Goal: Information Seeking & Learning: Learn about a topic

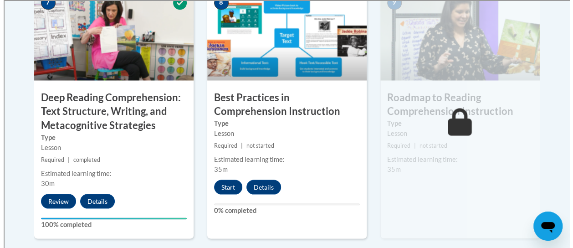
scroll to position [819, 0]
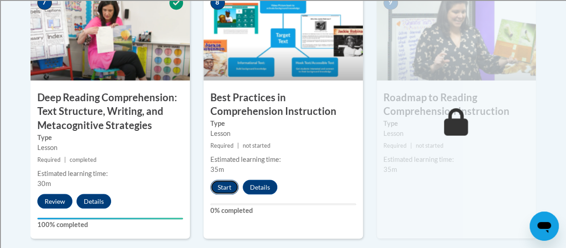
click at [220, 189] on button "Start" at bounding box center [224, 186] width 28 height 15
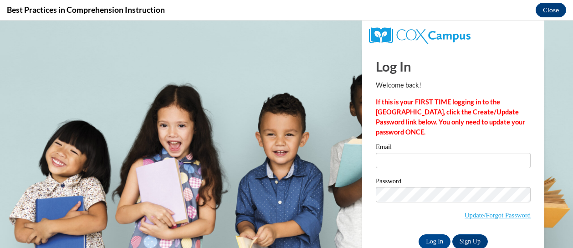
scroll to position [0, 0]
click at [385, 163] on input "Email" at bounding box center [453, 160] width 155 height 15
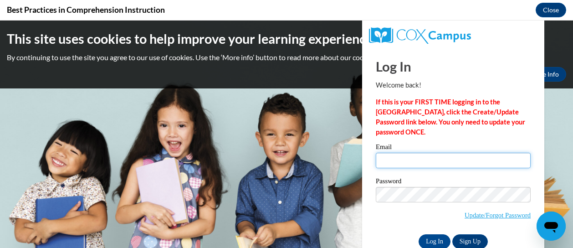
type input "betsy.wolfe@rusd.org"
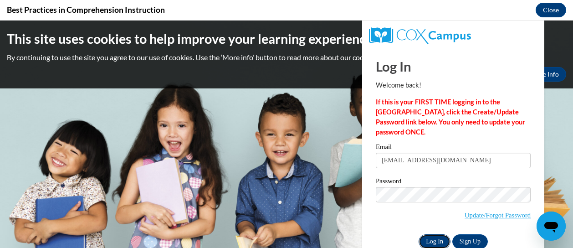
click at [431, 241] on input "Log In" at bounding box center [434, 241] width 32 height 15
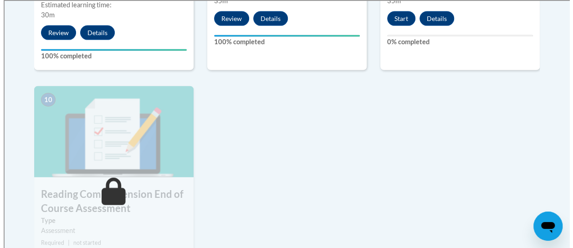
scroll to position [851, 0]
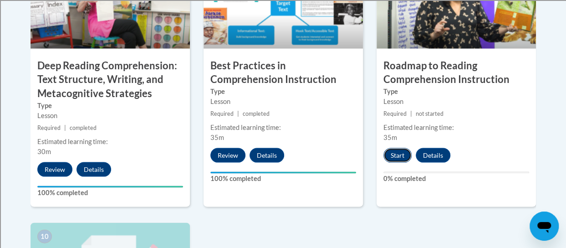
click at [392, 154] on button "Start" at bounding box center [397, 155] width 28 height 15
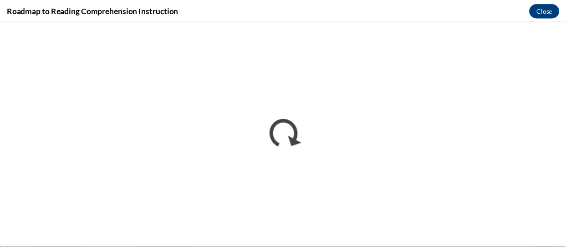
scroll to position [0, 0]
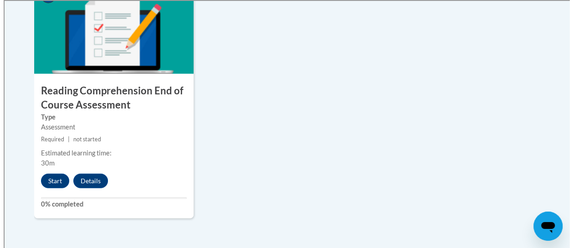
scroll to position [1093, 0]
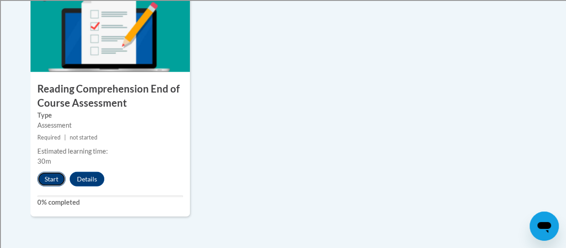
click at [60, 177] on button "Start" at bounding box center [51, 179] width 28 height 15
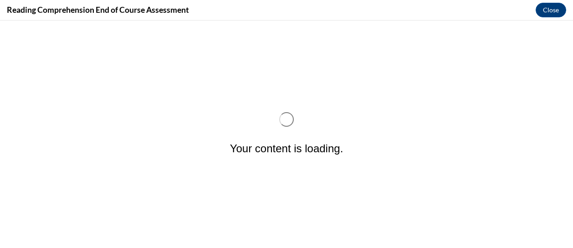
scroll to position [0, 0]
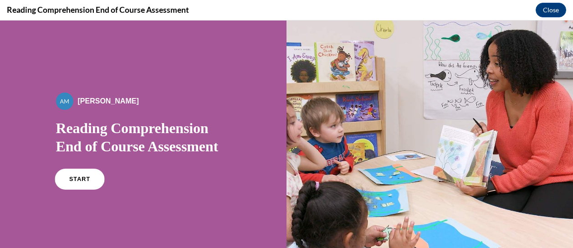
click at [80, 179] on span "START" at bounding box center [79, 179] width 21 height 7
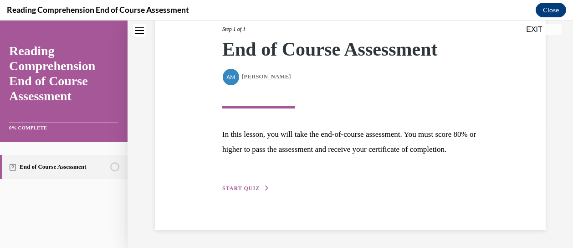
scroll to position [137, 0]
click at [249, 187] on span "START QUIZ" at bounding box center [240, 188] width 37 height 6
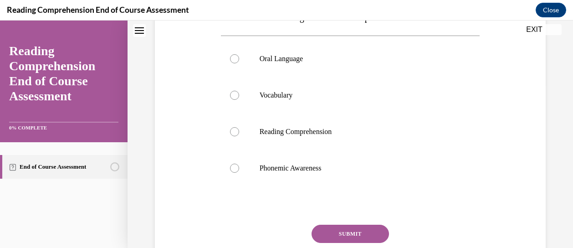
scroll to position [207, 0]
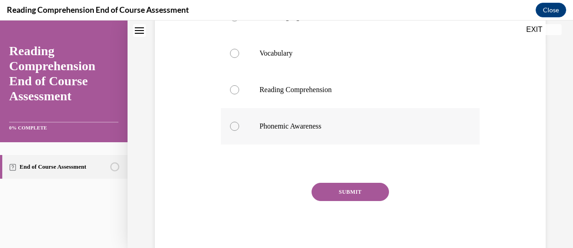
click at [313, 131] on p "Phonemic Awareness" at bounding box center [358, 126] width 198 height 9
click at [239, 131] on input "Phonemic Awareness" at bounding box center [234, 126] width 9 height 9
radio input "true"
click at [335, 201] on button "SUBMIT" at bounding box center [349, 192] width 77 height 18
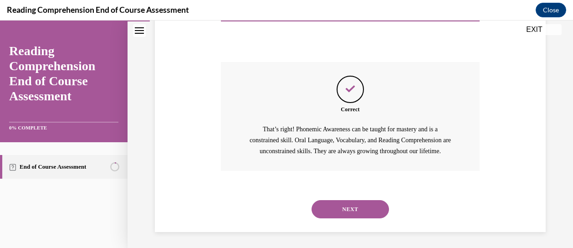
scroll to position [359, 0]
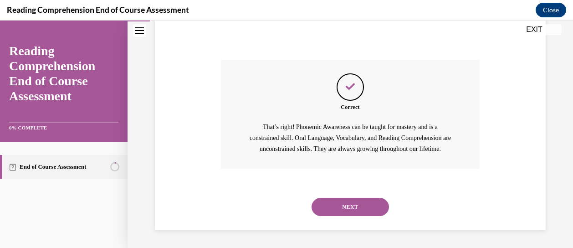
click at [337, 205] on button "NEXT" at bounding box center [349, 207] width 77 height 18
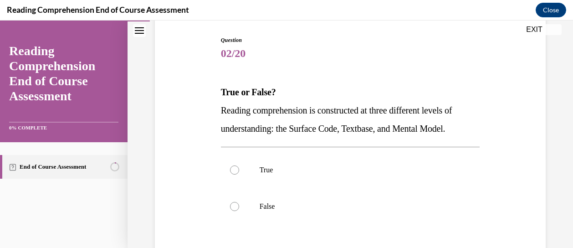
scroll to position [92, 0]
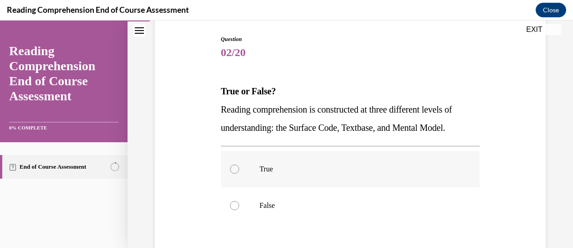
click at [238, 165] on label "True" at bounding box center [350, 169] width 259 height 36
click at [238, 165] on input "True" at bounding box center [234, 168] width 9 height 9
radio input "true"
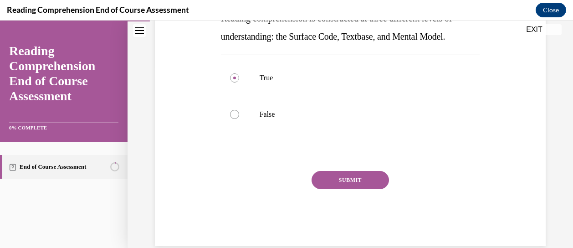
click at [321, 178] on button "SUBMIT" at bounding box center [349, 180] width 77 height 18
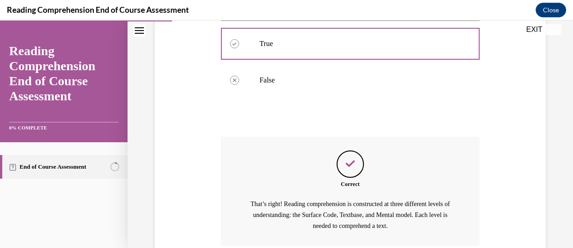
scroll to position [293, 0]
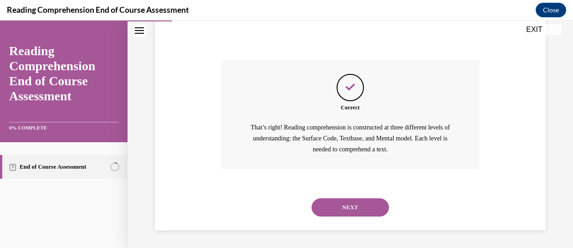
click at [330, 208] on button "NEXT" at bounding box center [349, 207] width 77 height 18
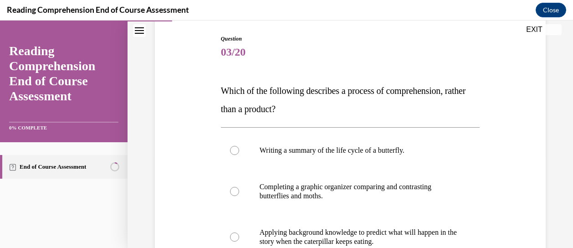
scroll to position [137, 0]
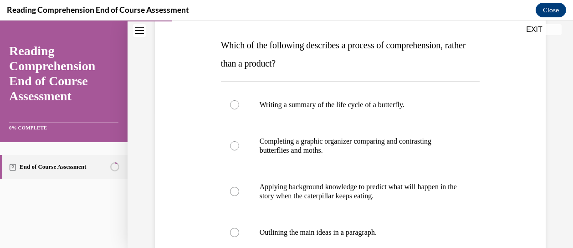
click at [378, 200] on p "Applying background knowledge to predict what will happen in the story when the…" at bounding box center [358, 191] width 198 height 18
click at [239, 196] on input "Applying background knowledge to predict what will happen in the story when the…" at bounding box center [234, 191] width 9 height 9
radio input "true"
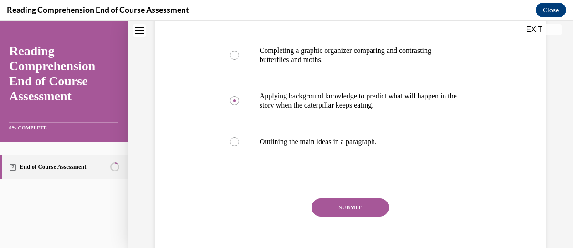
scroll to position [229, 0]
click at [378, 200] on button "SUBMIT" at bounding box center [349, 207] width 77 height 18
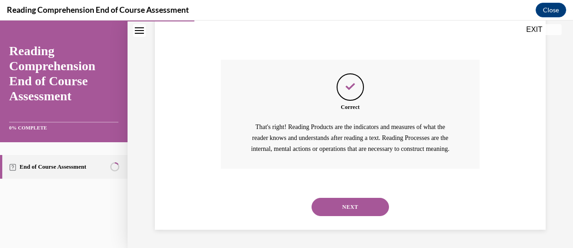
scroll to position [377, 0]
click at [375, 202] on button "NEXT" at bounding box center [349, 207] width 77 height 18
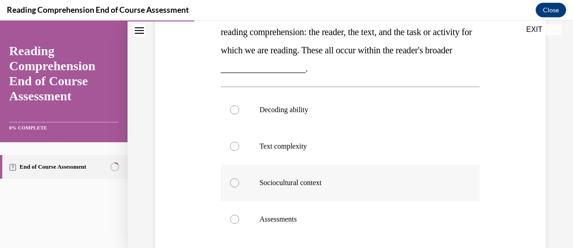
scroll to position [183, 0]
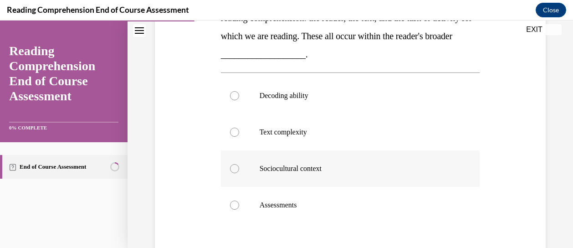
click at [403, 181] on label "Sociocultural context" at bounding box center [350, 168] width 259 height 36
click at [239, 173] on input "Sociocultural context" at bounding box center [234, 168] width 9 height 9
radio input "true"
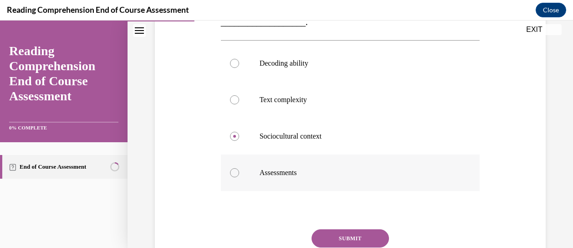
scroll to position [229, 0]
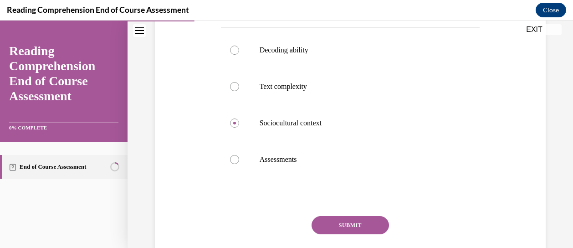
click at [374, 223] on button "SUBMIT" at bounding box center [349, 225] width 77 height 18
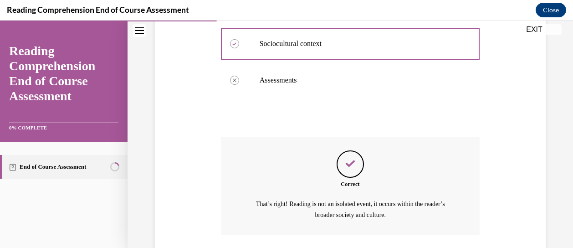
scroll to position [373, 0]
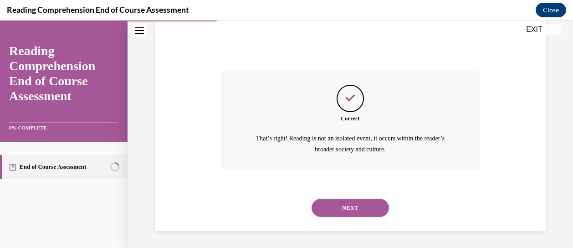
click at [368, 204] on button "NEXT" at bounding box center [349, 207] width 77 height 18
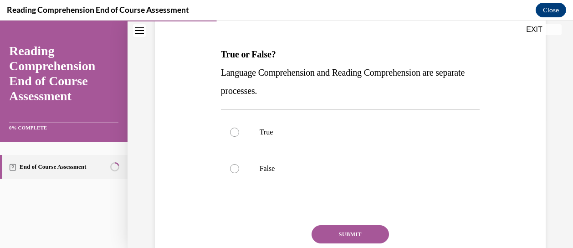
scroll to position [137, 0]
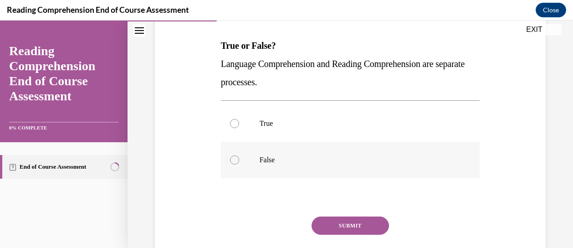
click at [362, 157] on p "False" at bounding box center [358, 159] width 198 height 9
click at [239, 157] on input "False" at bounding box center [234, 159] width 9 height 9
radio input "true"
click at [361, 224] on button "SUBMIT" at bounding box center [349, 225] width 77 height 18
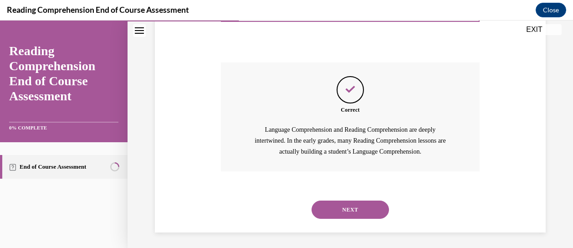
scroll to position [293, 0]
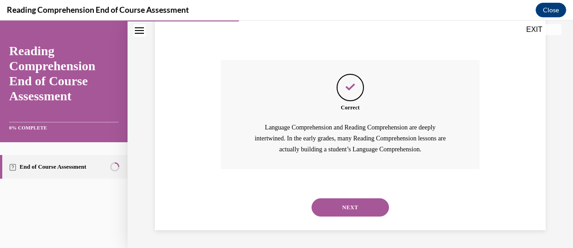
click at [362, 207] on button "NEXT" at bounding box center [349, 207] width 77 height 18
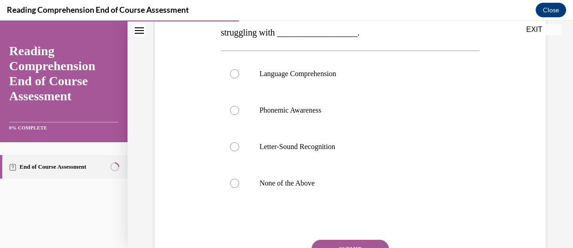
scroll to position [183, 0]
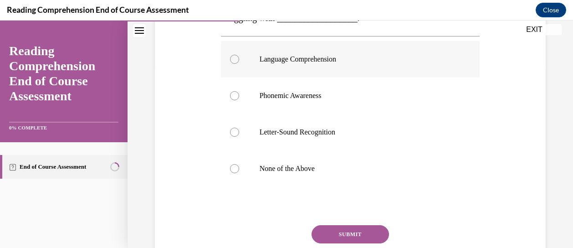
click at [356, 61] on p "Language Comprehension" at bounding box center [358, 59] width 198 height 9
click at [239, 61] on input "Language Comprehension" at bounding box center [234, 59] width 9 height 9
radio input "true"
click at [359, 231] on button "SUBMIT" at bounding box center [349, 234] width 77 height 18
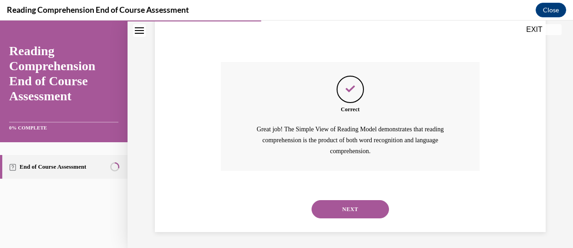
scroll to position [348, 0]
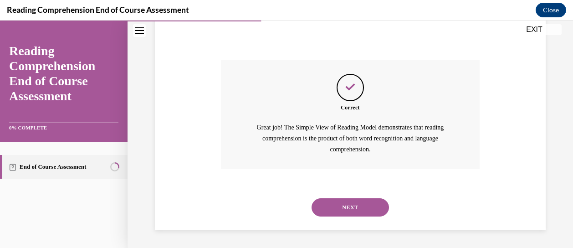
click at [357, 208] on button "NEXT" at bounding box center [349, 207] width 77 height 18
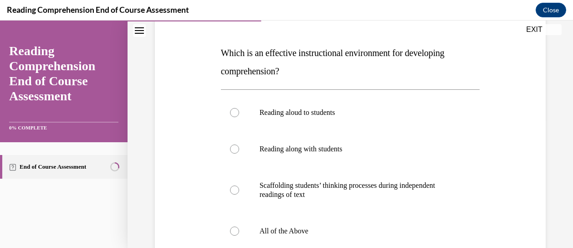
scroll to position [183, 0]
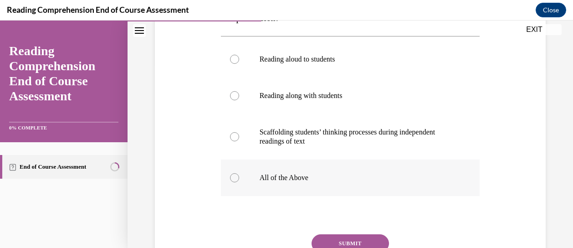
click at [334, 178] on p "All of the Above" at bounding box center [358, 177] width 198 height 9
click at [239, 178] on input "All of the Above" at bounding box center [234, 177] width 9 height 9
radio input "true"
click at [348, 239] on button "SUBMIT" at bounding box center [349, 243] width 77 height 18
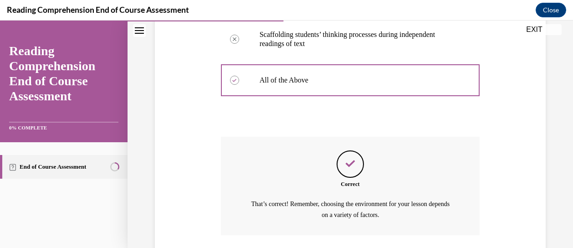
scroll to position [346, 0]
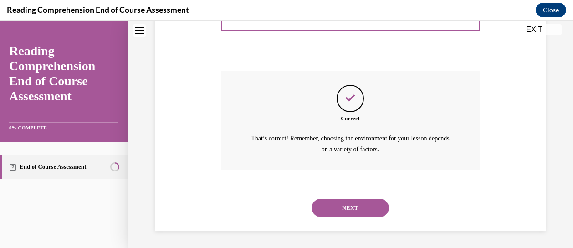
click at [346, 210] on button "NEXT" at bounding box center [349, 207] width 77 height 18
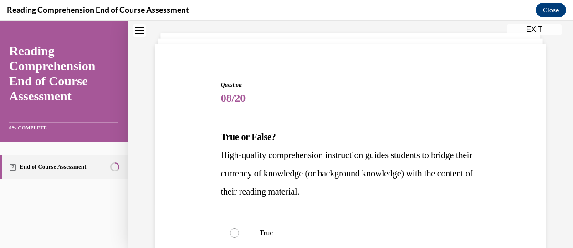
scroll to position [92, 0]
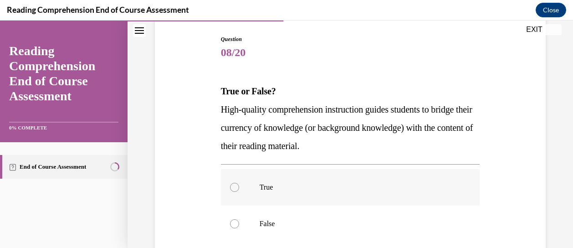
click at [271, 180] on label "True" at bounding box center [350, 187] width 259 height 36
click at [239, 183] on input "True" at bounding box center [234, 187] width 9 height 9
radio input "true"
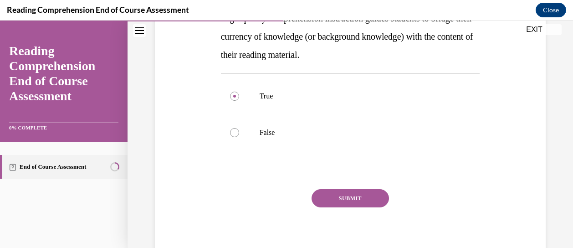
click at [347, 200] on button "SUBMIT" at bounding box center [349, 198] width 77 height 18
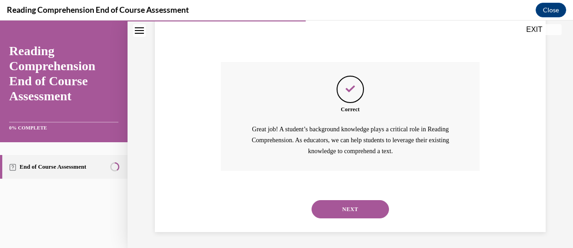
scroll to position [311, 0]
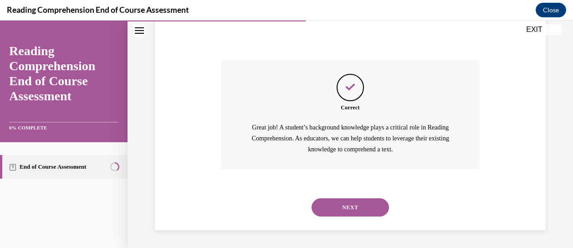
click at [347, 199] on button "NEXT" at bounding box center [349, 207] width 77 height 18
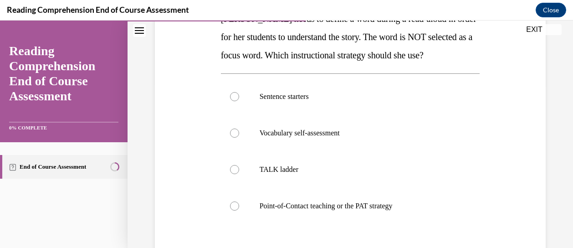
scroll to position [183, 0]
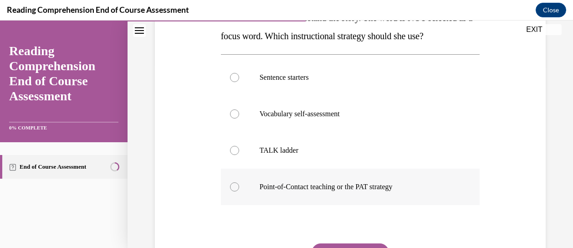
click at [350, 196] on label "Point-of-Contact teaching or the PAT strategy" at bounding box center [350, 186] width 259 height 36
click at [239, 191] on input "Point-of-Contact teaching or the PAT strategy" at bounding box center [234, 186] width 9 height 9
radio input "true"
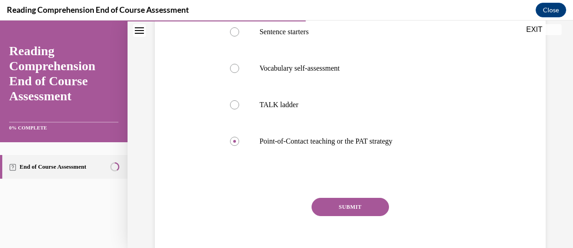
click at [352, 212] on button "SUBMIT" at bounding box center [349, 207] width 77 height 18
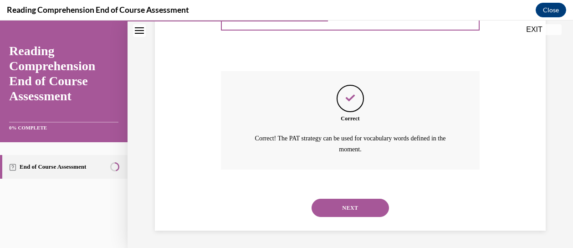
scroll to position [355, 0]
click at [351, 205] on button "NEXT" at bounding box center [349, 207] width 77 height 18
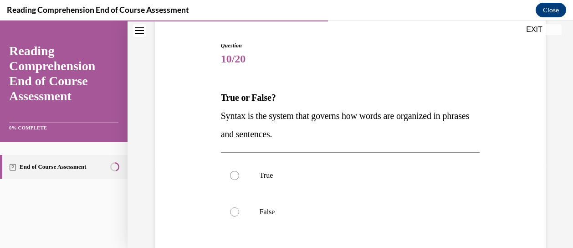
scroll to position [92, 0]
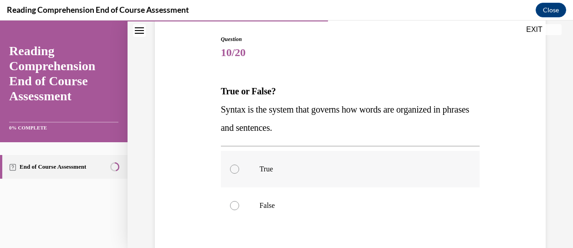
click at [336, 173] on label "True" at bounding box center [350, 169] width 259 height 36
click at [239, 173] on input "True" at bounding box center [234, 168] width 9 height 9
radio input "true"
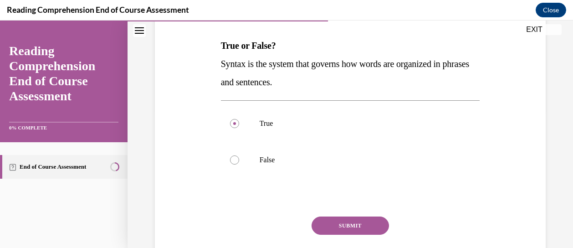
click at [352, 227] on button "SUBMIT" at bounding box center [349, 225] width 77 height 18
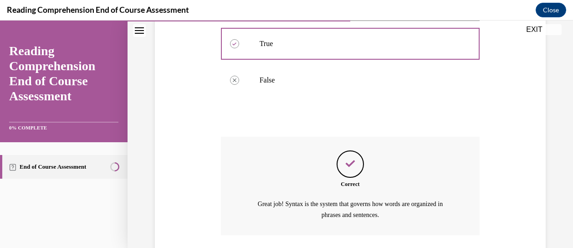
scroll to position [282, 0]
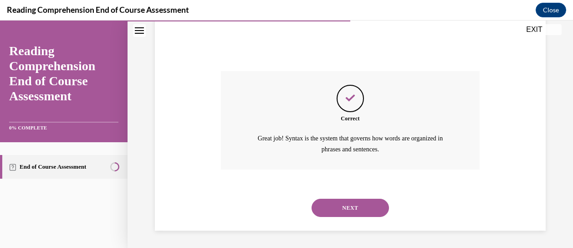
click at [346, 211] on button "NEXT" at bounding box center [349, 207] width 77 height 18
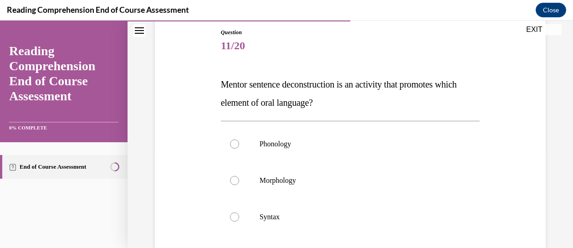
scroll to position [92, 0]
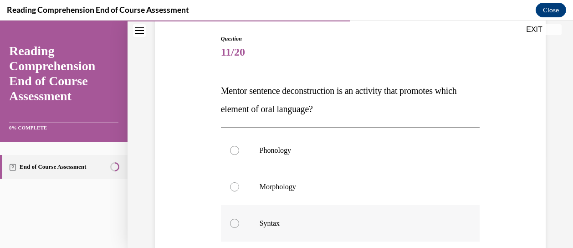
click at [346, 224] on p "Syntax" at bounding box center [358, 223] width 198 height 9
click at [239, 224] on input "Syntax" at bounding box center [234, 223] width 9 height 9
radio input "true"
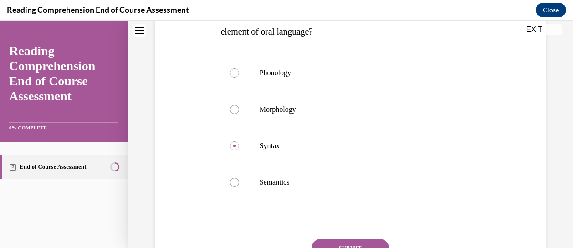
scroll to position [183, 0]
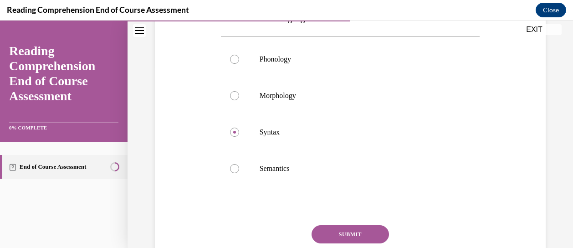
click at [350, 231] on button "SUBMIT" at bounding box center [349, 234] width 77 height 18
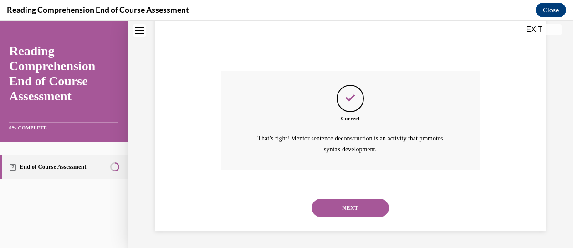
scroll to position [337, 0]
click at [343, 214] on button "NEXT" at bounding box center [349, 207] width 77 height 18
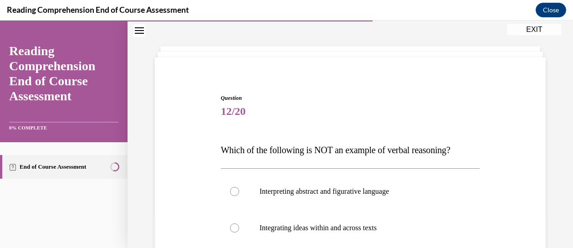
scroll to position [46, 0]
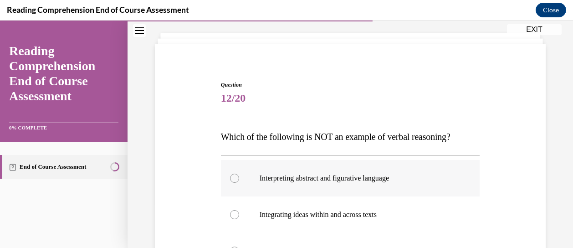
click at [340, 172] on label "Interpreting abstract and figurative language" at bounding box center [350, 178] width 259 height 36
click at [239, 173] on input "Interpreting abstract and figurative language" at bounding box center [234, 177] width 9 height 9
radio input "true"
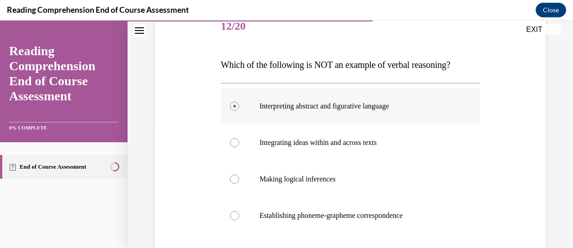
scroll to position [137, 0]
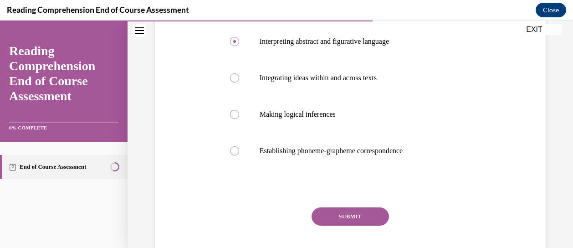
click at [360, 217] on button "SUBMIT" at bounding box center [349, 216] width 77 height 18
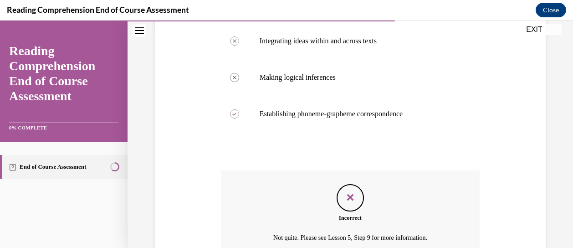
scroll to position [308, 0]
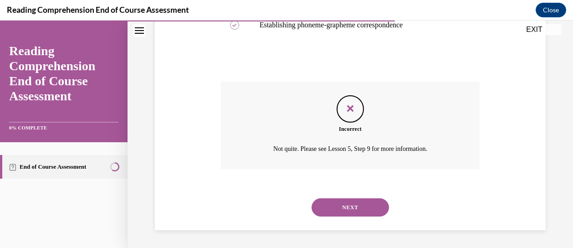
click at [359, 204] on button "NEXT" at bounding box center [349, 207] width 77 height 18
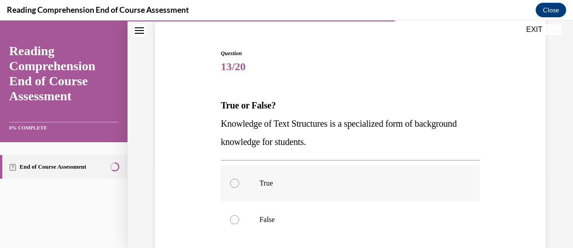
scroll to position [92, 0]
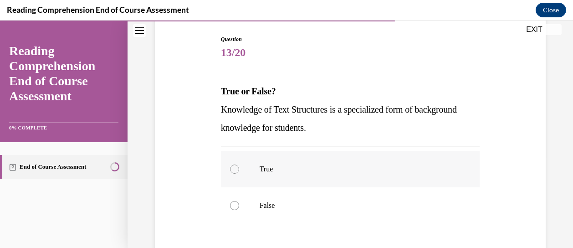
click at [303, 171] on p "True" at bounding box center [358, 168] width 198 height 9
click at [239, 171] on input "True" at bounding box center [234, 168] width 9 height 9
radio input "true"
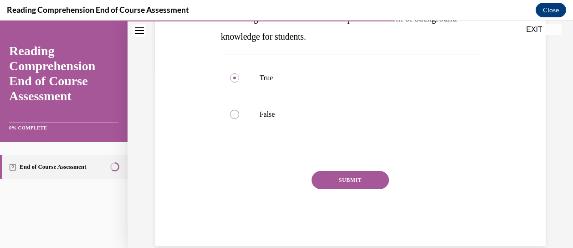
click at [321, 179] on button "SUBMIT" at bounding box center [349, 180] width 77 height 18
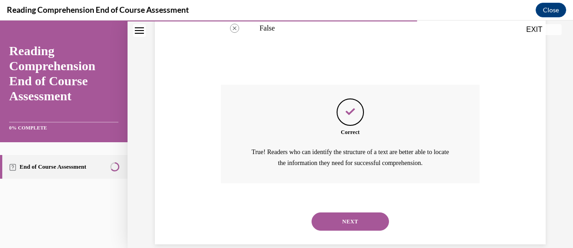
scroll to position [282, 0]
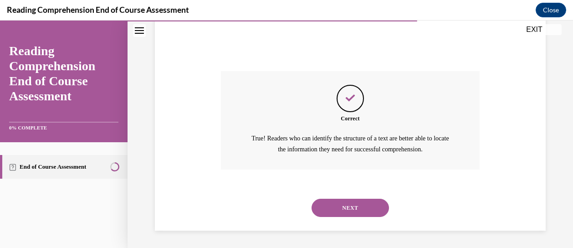
click at [336, 206] on button "NEXT" at bounding box center [349, 207] width 77 height 18
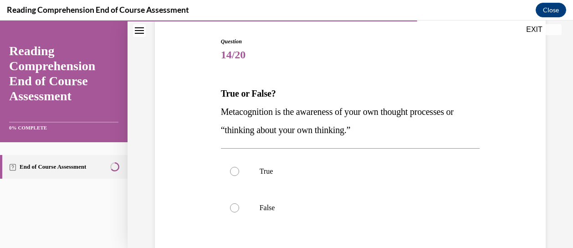
scroll to position [92, 0]
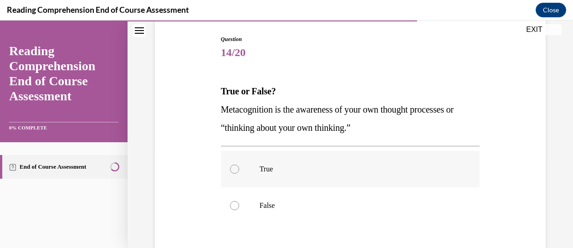
click at [351, 172] on p "True" at bounding box center [358, 168] width 198 height 9
click at [239, 172] on input "True" at bounding box center [234, 168] width 9 height 9
radio input "true"
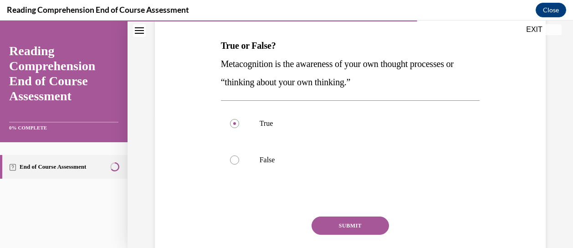
click at [374, 228] on button "SUBMIT" at bounding box center [349, 225] width 77 height 18
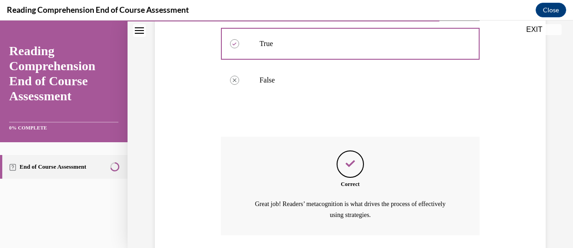
scroll to position [282, 0]
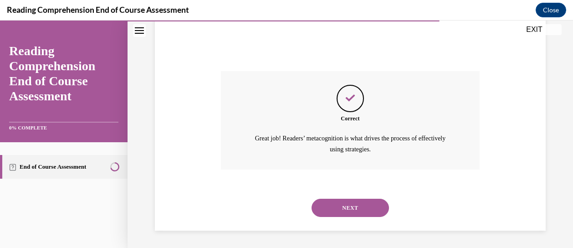
click at [370, 205] on button "NEXT" at bounding box center [349, 207] width 77 height 18
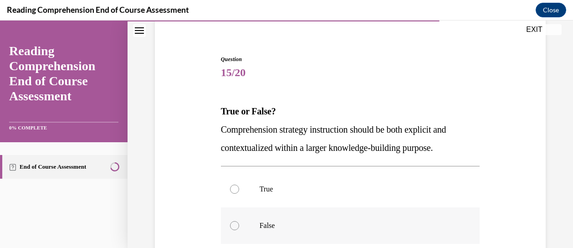
scroll to position [92, 0]
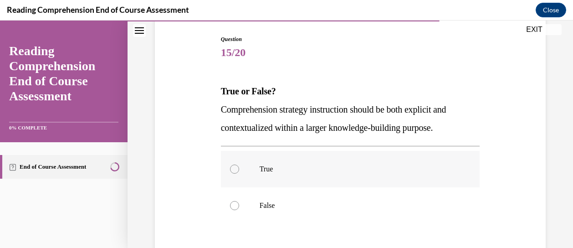
click at [384, 172] on p "True" at bounding box center [358, 168] width 198 height 9
click at [239, 172] on input "True" at bounding box center [234, 168] width 9 height 9
radio input "true"
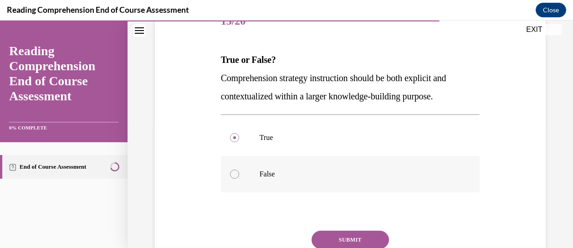
scroll to position [137, 0]
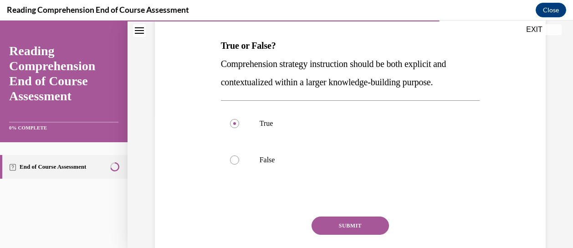
click at [373, 226] on button "SUBMIT" at bounding box center [349, 225] width 77 height 18
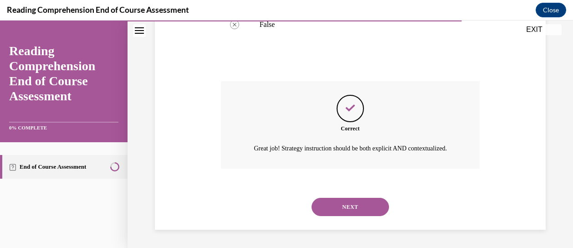
scroll to position [282, 0]
click at [366, 209] on button "NEXT" at bounding box center [349, 207] width 77 height 18
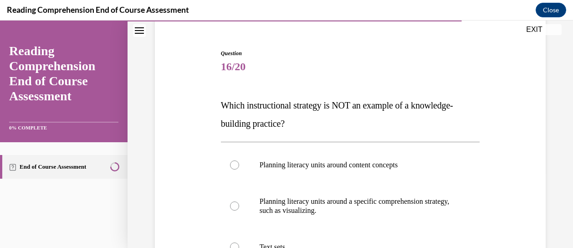
scroll to position [92, 0]
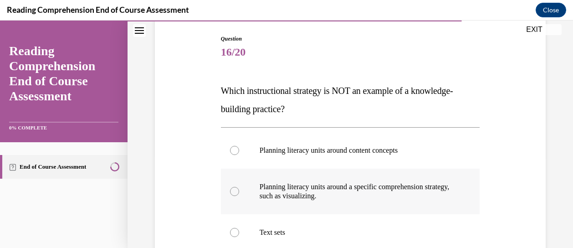
click at [365, 206] on label "Planning literacy units around a specific comprehension strategy, such as visua…" at bounding box center [350, 191] width 259 height 46
click at [239, 196] on input "Planning literacy units around a specific comprehension strategy, such as visua…" at bounding box center [234, 191] width 9 height 9
radio input "true"
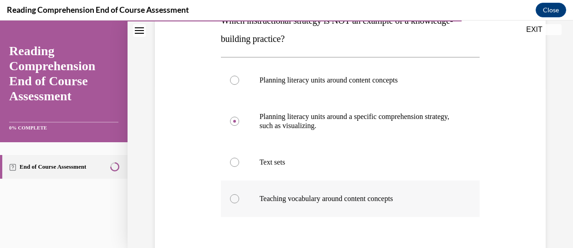
scroll to position [183, 0]
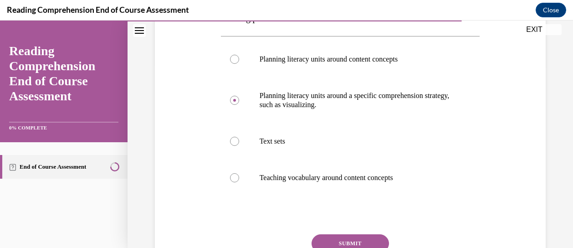
click at [364, 241] on button "SUBMIT" at bounding box center [349, 243] width 77 height 18
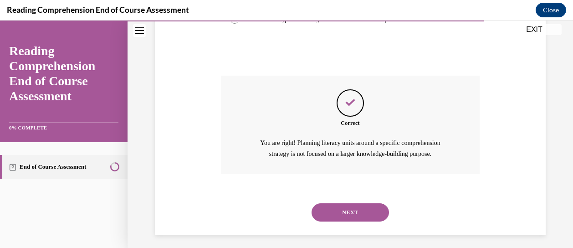
scroll to position [346, 0]
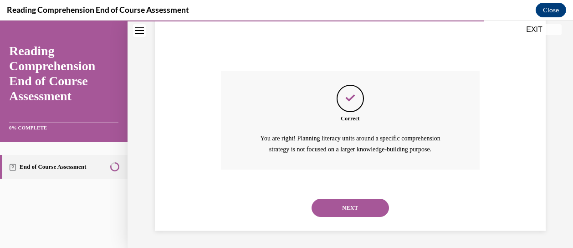
click at [369, 206] on button "NEXT" at bounding box center [349, 207] width 77 height 18
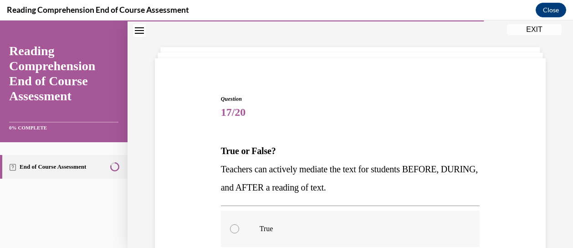
scroll to position [46, 0]
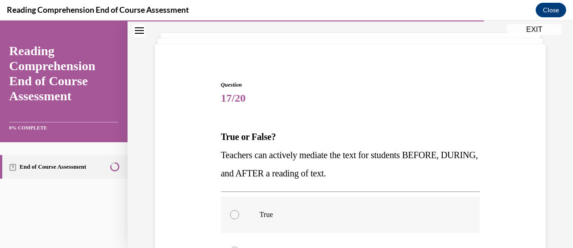
click at [367, 210] on p "True" at bounding box center [358, 214] width 198 height 9
click at [239, 210] on input "True" at bounding box center [234, 214] width 9 height 9
radio input "true"
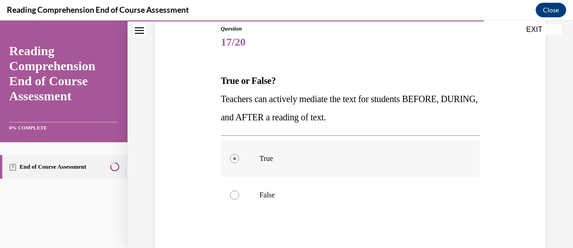
scroll to position [137, 0]
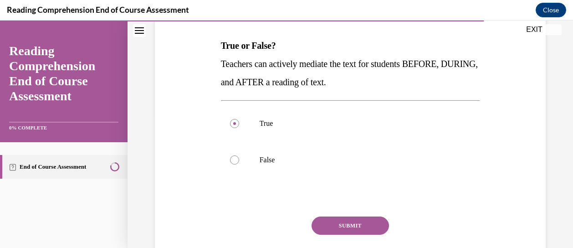
click at [369, 225] on button "SUBMIT" at bounding box center [349, 225] width 77 height 18
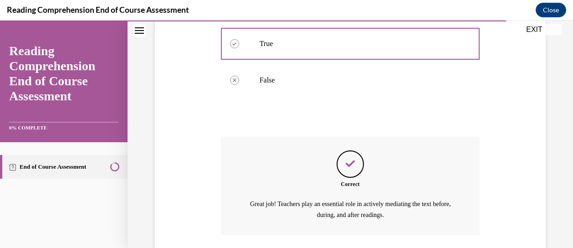
scroll to position [282, 0]
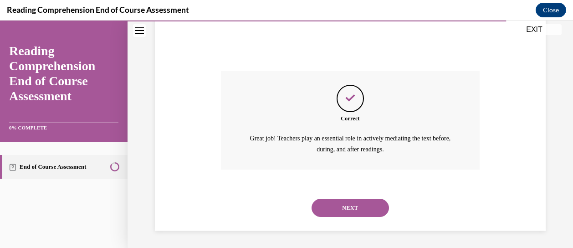
click at [356, 207] on button "NEXT" at bounding box center [349, 207] width 77 height 18
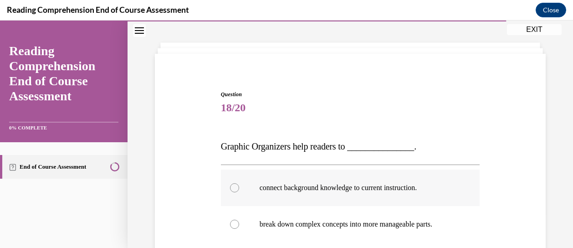
scroll to position [46, 0]
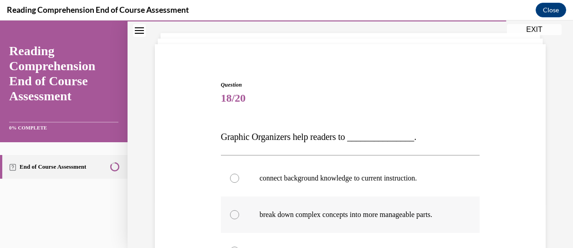
click at [366, 219] on label "break down complex concepts into more manageable parts." at bounding box center [350, 214] width 259 height 36
click at [239, 219] on input "break down complex concepts into more manageable parts." at bounding box center [234, 214] width 9 height 9
radio input "true"
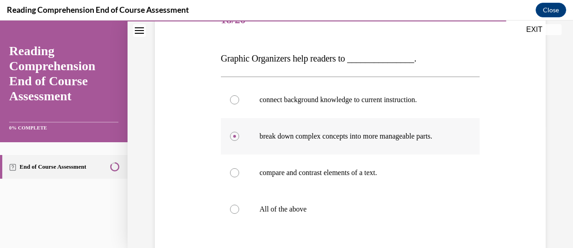
scroll to position [137, 0]
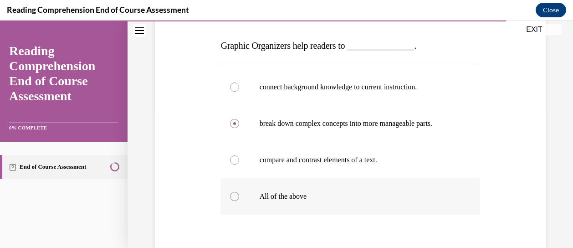
click at [356, 204] on label "All of the above" at bounding box center [350, 196] width 259 height 36
click at [239, 201] on input "All of the above" at bounding box center [234, 196] width 9 height 9
radio input "true"
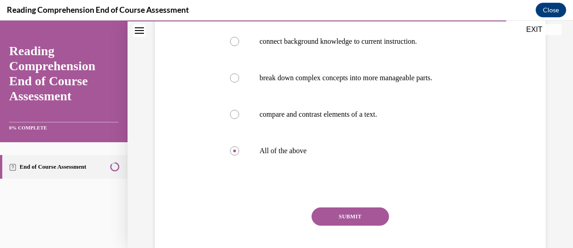
click at [357, 213] on button "SUBMIT" at bounding box center [349, 216] width 77 height 18
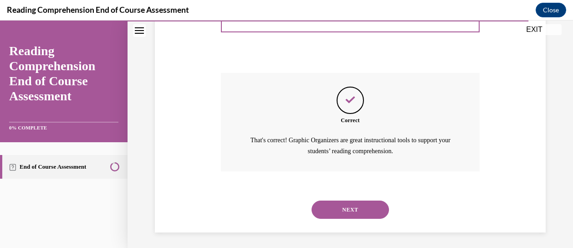
scroll to position [319, 0]
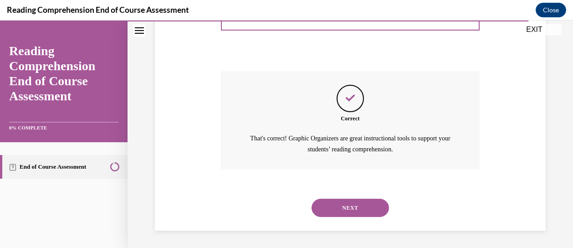
click at [358, 207] on button "NEXT" at bounding box center [349, 207] width 77 height 18
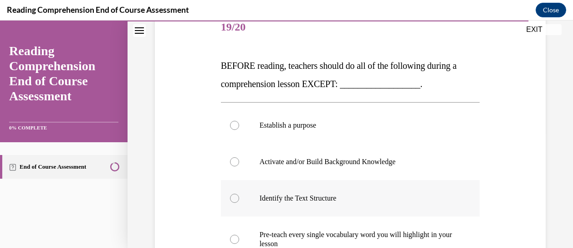
scroll to position [137, 0]
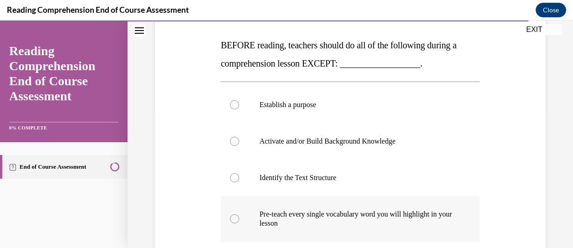
click at [360, 218] on p "Pre-teach every single vocabulary word you will highlight in your lesson" at bounding box center [358, 218] width 198 height 18
click at [239, 218] on input "Pre-teach every single vocabulary word you will highlight in your lesson" at bounding box center [234, 218] width 9 height 9
radio input "true"
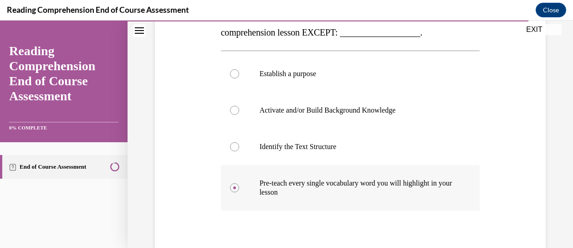
scroll to position [183, 0]
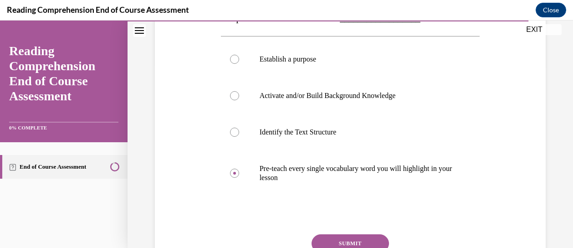
click at [354, 238] on button "SUBMIT" at bounding box center [349, 243] width 77 height 18
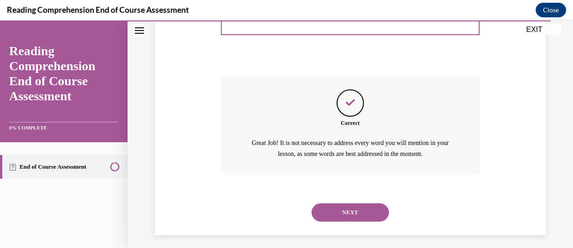
scroll to position [346, 0]
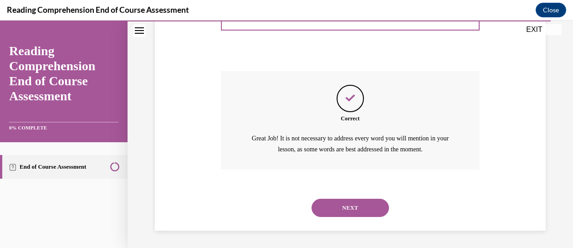
click at [352, 204] on button "NEXT" at bounding box center [349, 207] width 77 height 18
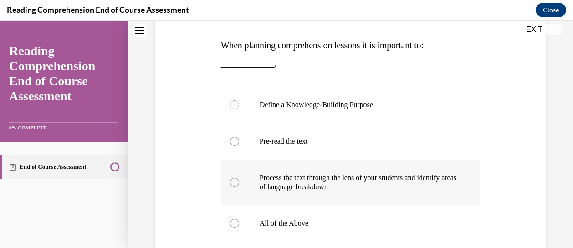
scroll to position [183, 0]
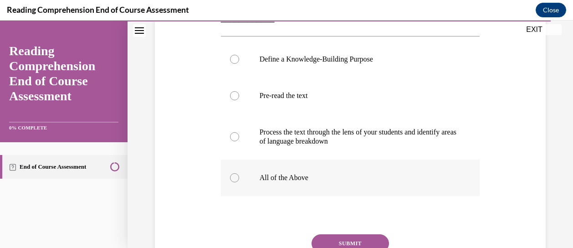
click at [300, 180] on p "All of the Above" at bounding box center [358, 177] width 198 height 9
click at [239, 180] on input "All of the Above" at bounding box center [234, 177] width 9 height 9
radio input "true"
click at [343, 239] on button "SUBMIT" at bounding box center [349, 243] width 77 height 18
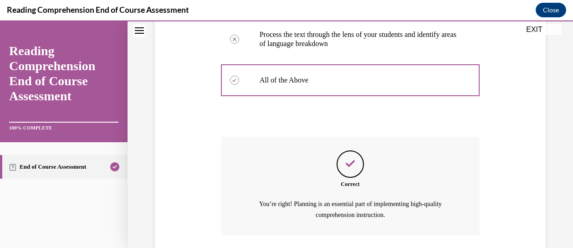
scroll to position [346, 0]
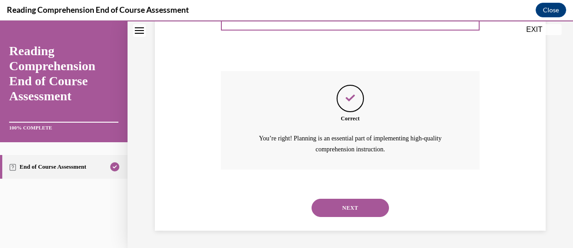
click at [343, 212] on button "NEXT" at bounding box center [349, 207] width 77 height 18
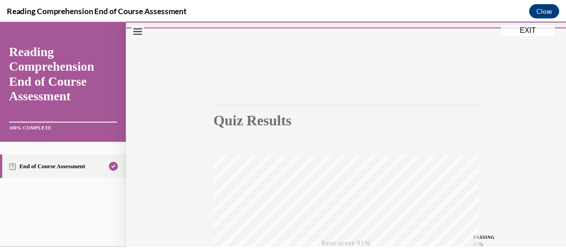
scroll to position [0, 0]
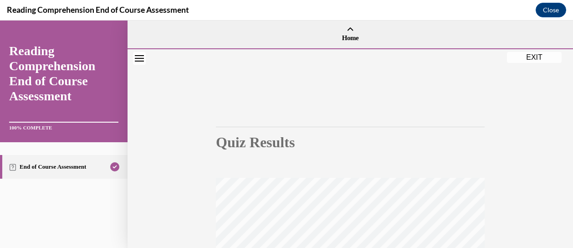
click at [516, 59] on button "EXIT" at bounding box center [534, 57] width 55 height 11
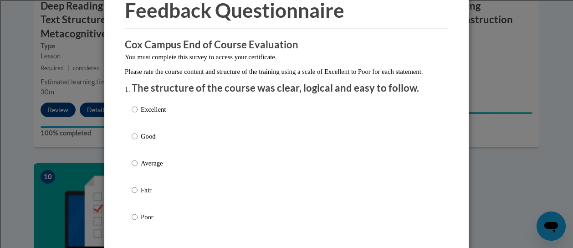
scroll to position [91, 0]
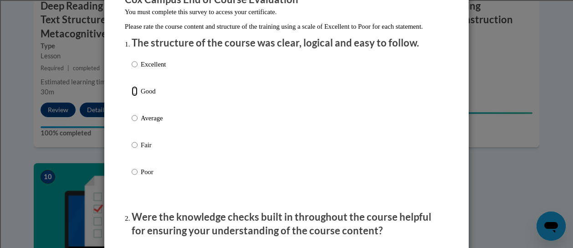
click at [132, 96] on input "Good" at bounding box center [135, 91] width 6 height 10
radio input "true"
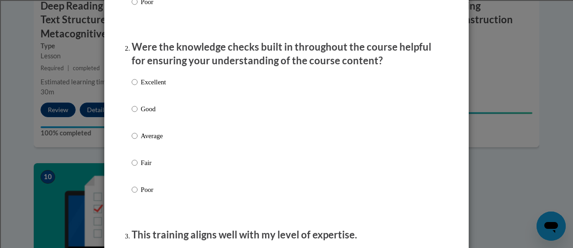
scroll to position [273, 0]
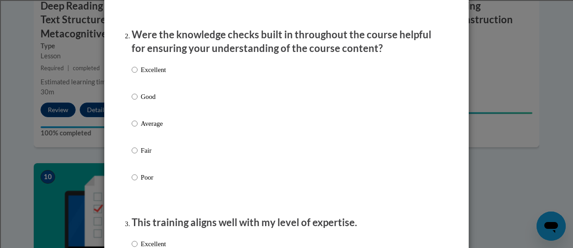
click at [146, 102] on p "Good" at bounding box center [153, 97] width 25 height 10
click at [137, 102] on input "Good" at bounding box center [135, 97] width 6 height 10
radio input "true"
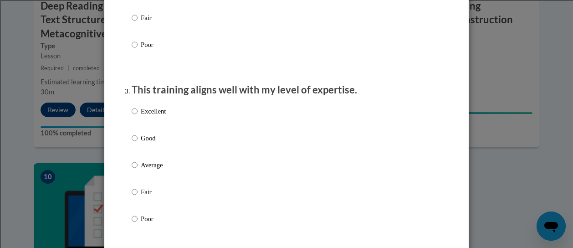
scroll to position [410, 0]
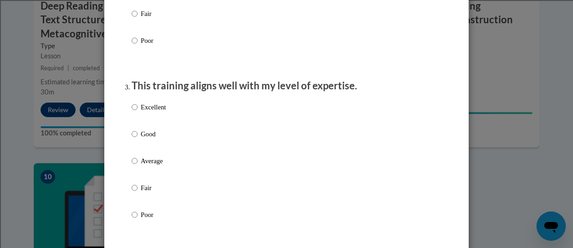
click at [146, 139] on p "Good" at bounding box center [153, 134] width 25 height 10
click at [137, 139] on input "Good" at bounding box center [135, 134] width 6 height 10
radio input "true"
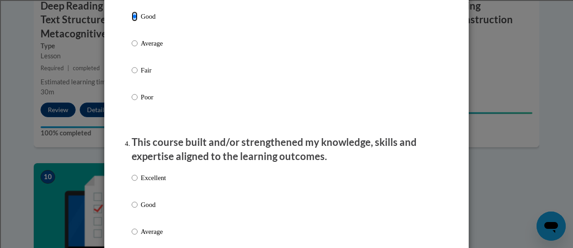
scroll to position [546, 0]
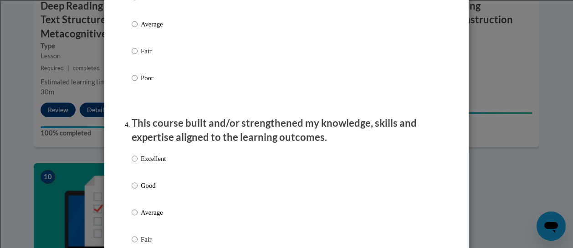
click at [164, 193] on div "Excellent Good Average Fair Poor" at bounding box center [287, 223] width 310 height 148
click at [148, 190] on p "Good" at bounding box center [153, 185] width 25 height 10
click at [137, 190] on input "Good" at bounding box center [135, 185] width 6 height 10
radio input "true"
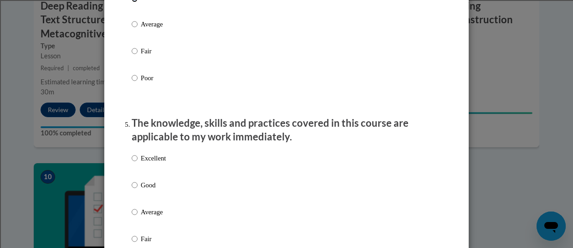
scroll to position [774, 0]
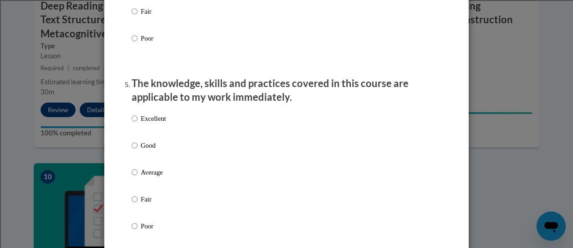
click at [146, 150] on p "Good" at bounding box center [153, 145] width 25 height 10
click at [137, 150] on input "Good" at bounding box center [135, 145] width 6 height 10
radio input "true"
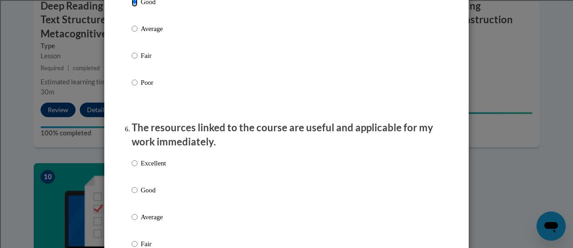
scroll to position [956, 0]
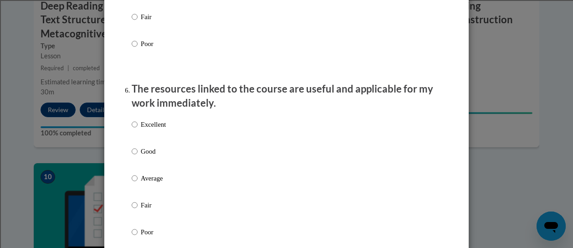
click at [147, 156] on p "Good" at bounding box center [153, 151] width 25 height 10
click at [137, 156] on input "Good" at bounding box center [135, 151] width 6 height 10
radio input "true"
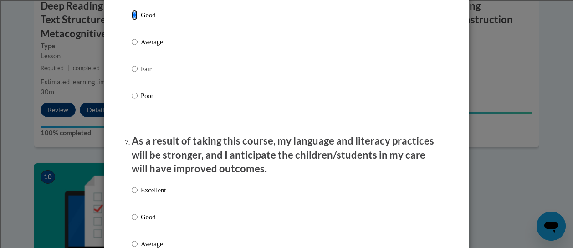
scroll to position [1138, 0]
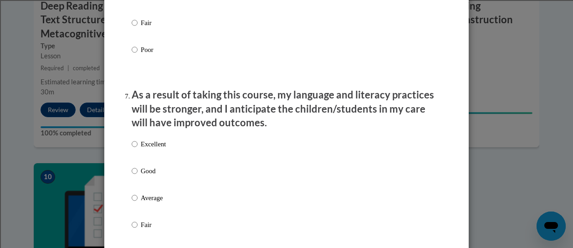
click at [157, 176] on p "Good" at bounding box center [153, 171] width 25 height 10
click at [137, 176] on input "Good" at bounding box center [135, 171] width 6 height 10
radio input "true"
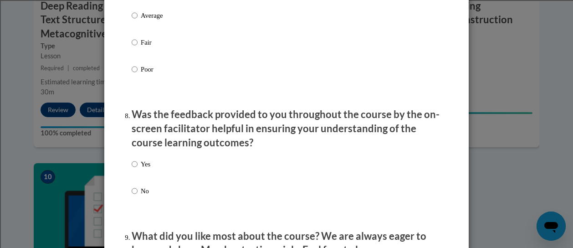
scroll to position [1366, 0]
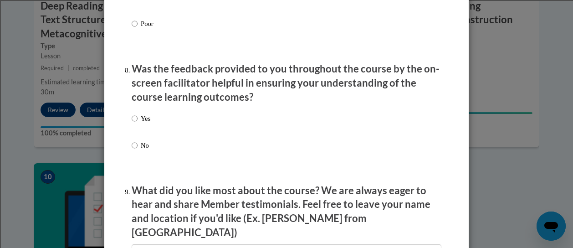
click at [137, 132] on label "Yes" at bounding box center [141, 125] width 19 height 25
click at [137, 123] on input "Yes" at bounding box center [135, 118] width 6 height 10
radio input "true"
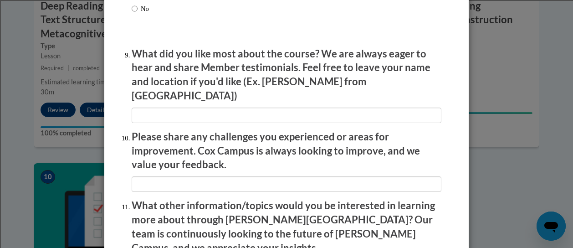
scroll to position [1645, 0]
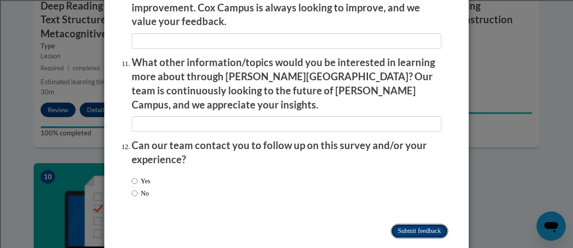
click at [407, 224] on input "Submit feedback" at bounding box center [419, 231] width 57 height 15
